Goal: Task Accomplishment & Management: Manage account settings

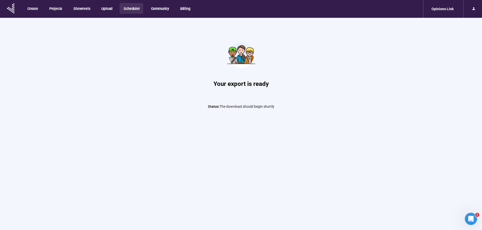
click at [131, 9] on button "Scheduler" at bounding box center [131, 8] width 24 height 11
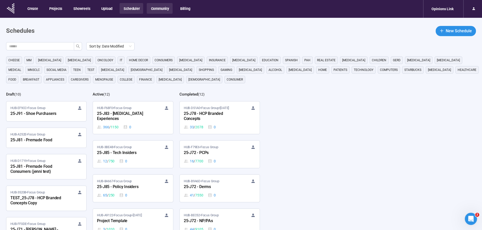
click at [149, 8] on button "Community" at bounding box center [160, 8] width 26 height 11
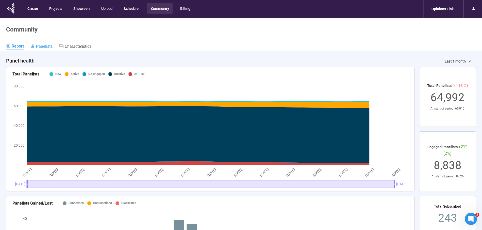
click at [44, 44] on span "Panelists" at bounding box center [44, 46] width 16 height 5
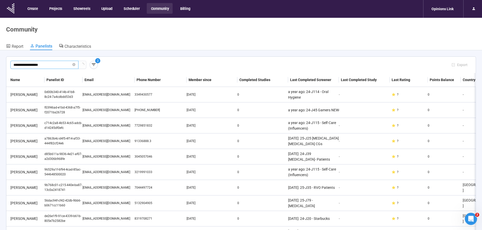
type input "**********"
click at [98, 62] on span "2" at bounding box center [98, 60] width 2 height 5
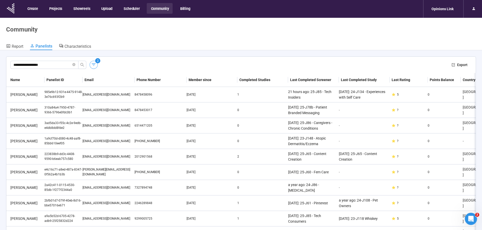
click at [94, 64] on icon "button" at bounding box center [94, 64] width 4 height 3
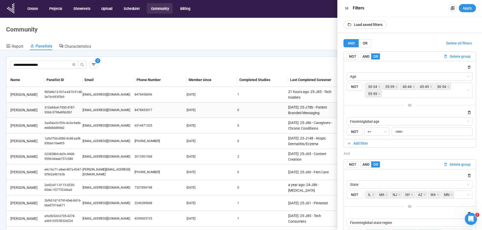
click at [82, 115] on td "[EMAIL_ADDRESS][DOMAIN_NAME]" at bounding box center [108, 109] width 52 height 15
click at [83, 64] on icon "search" at bounding box center [82, 65] width 4 height 4
click at [83, 64] on icon "loading" at bounding box center [82, 65] width 4 height 4
click at [455, 40] on button "Delete all filters" at bounding box center [459, 43] width 34 height 8
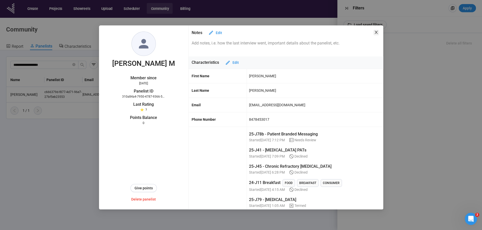
click at [375, 32] on div "[PERSON_NAME] M Member since [DATE] Panelist ID 310a84a4-7950-4787-9366-5796e0f…" at bounding box center [241, 117] width 284 height 184
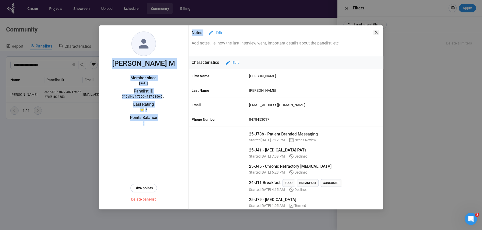
click at [375, 32] on icon "close" at bounding box center [376, 32] width 4 height 4
